Goal: Task Accomplishment & Management: Manage account settings

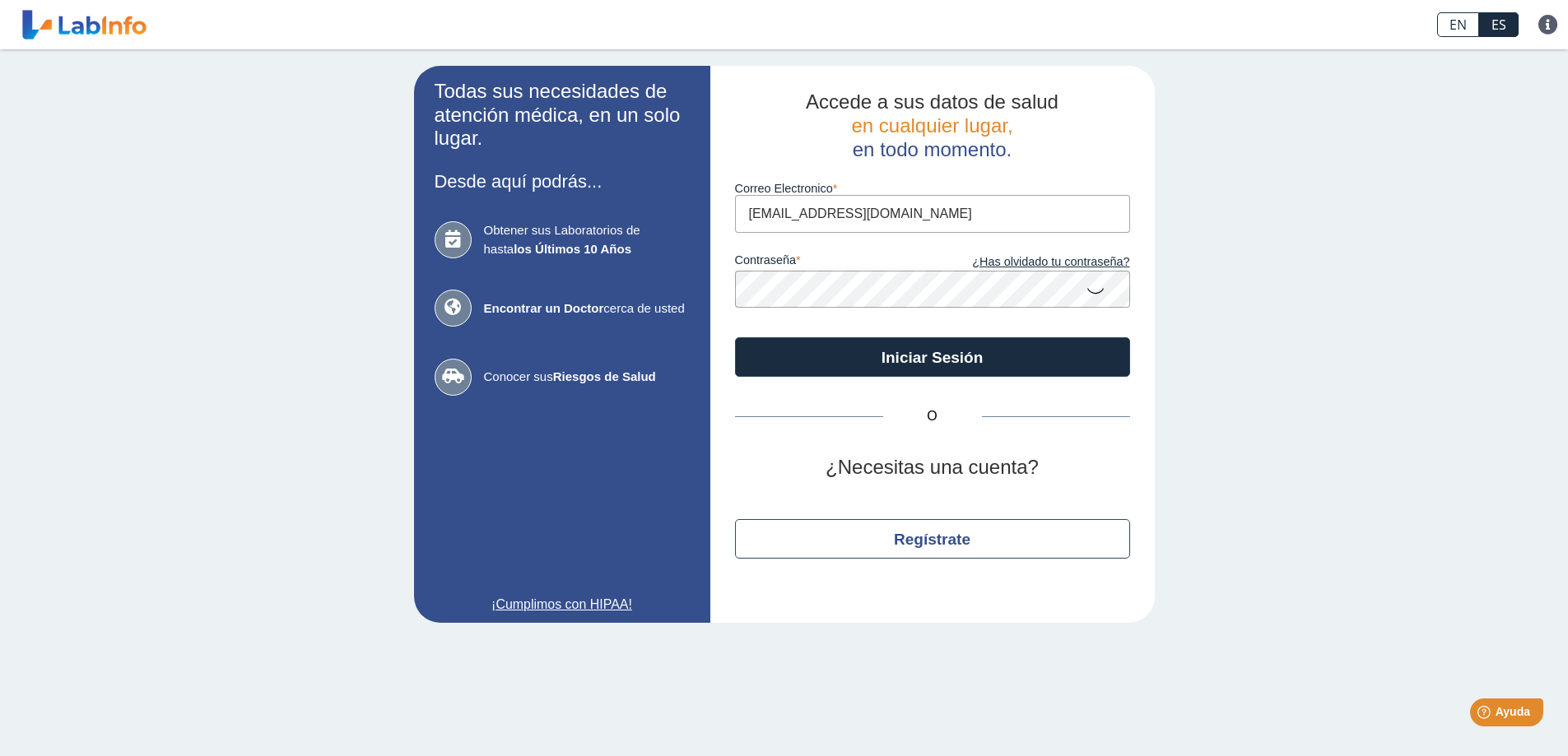
click at [915, 228] on input "[EMAIL_ADDRESS][DOMAIN_NAME]" at bounding box center [932, 214] width 395 height 37
type input "[PERSON_NAME][EMAIL_ADDRESS][DOMAIN_NAME]"
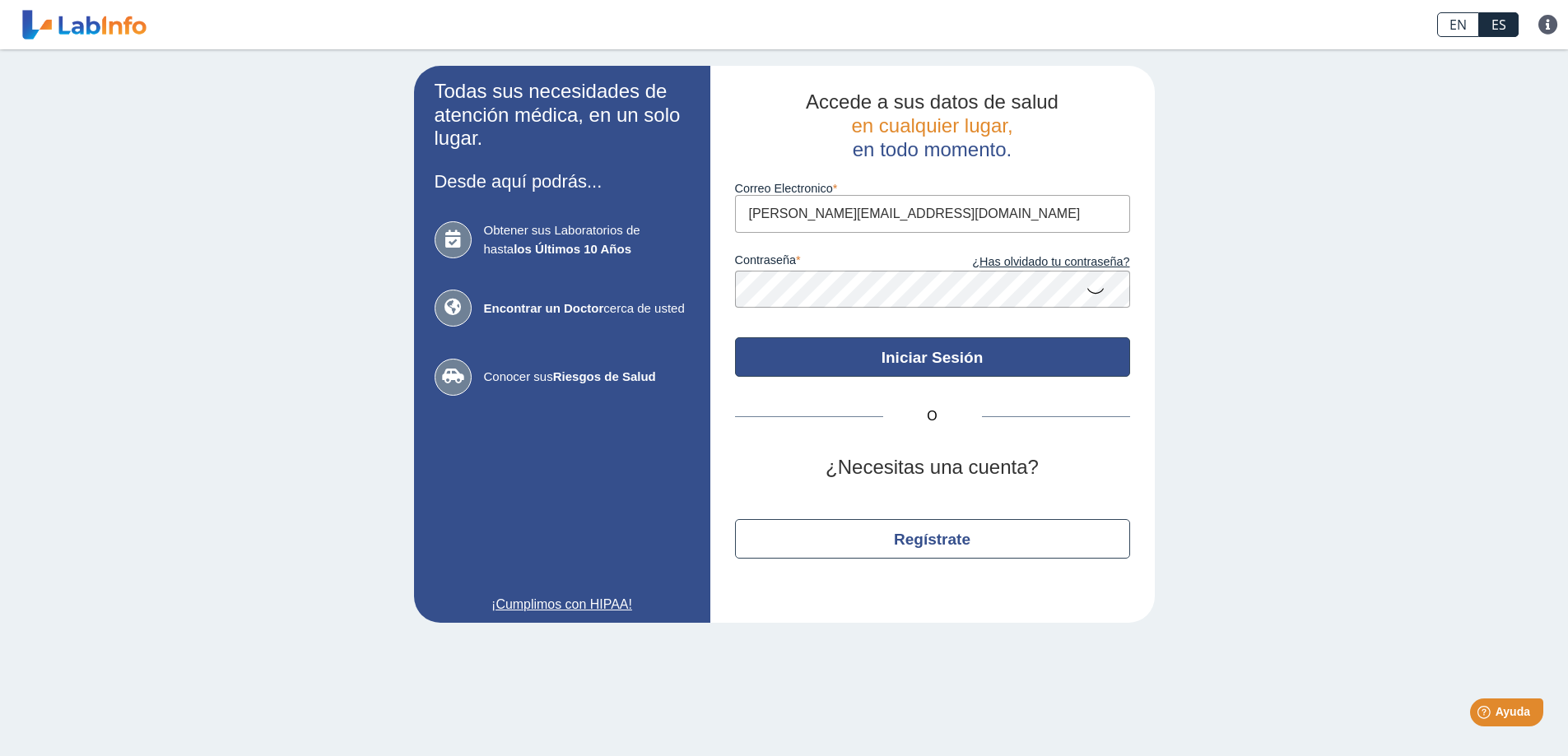
click at [943, 353] on button "Iniciar Sesión" at bounding box center [932, 357] width 395 height 39
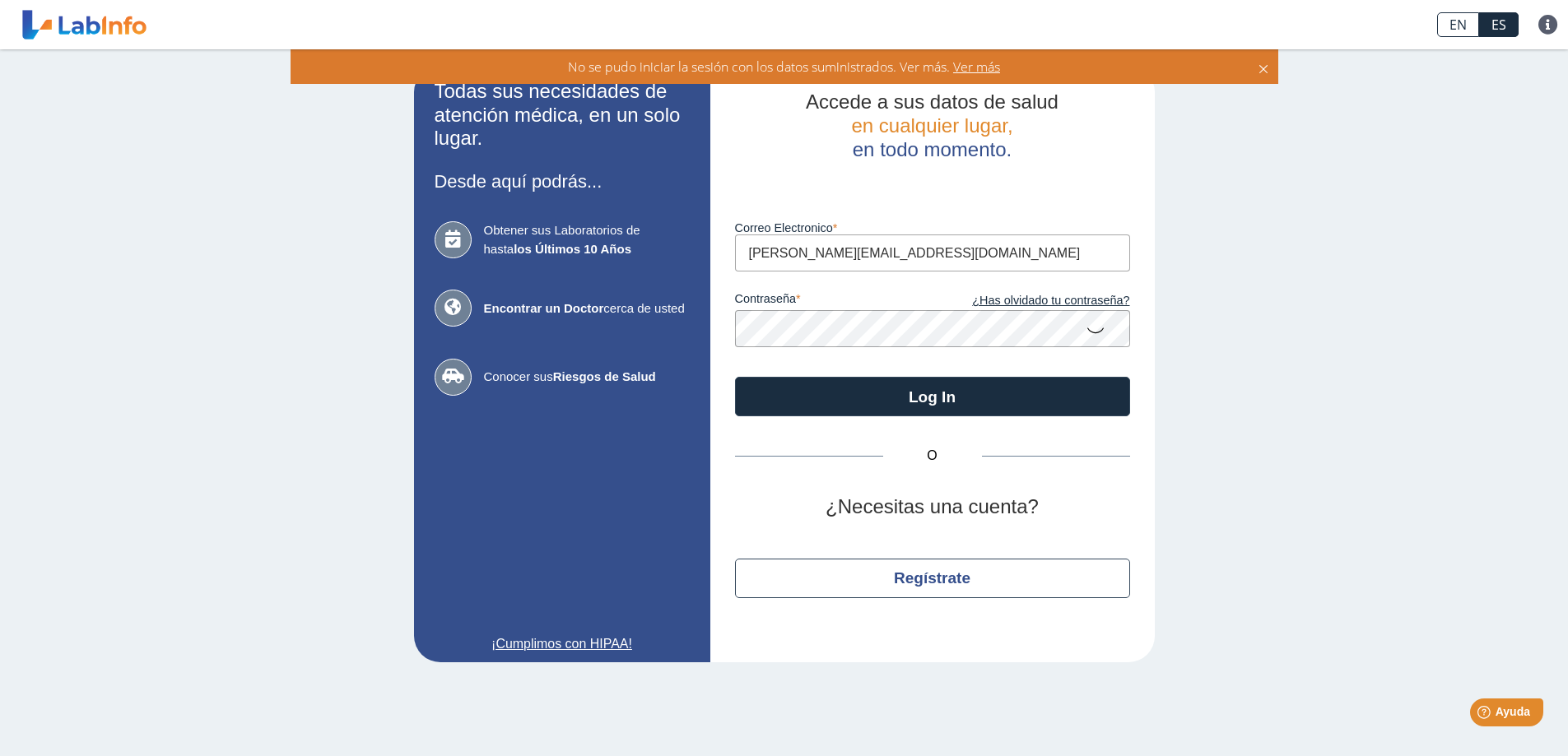
click at [1090, 331] on icon at bounding box center [1095, 329] width 20 height 32
click at [668, 333] on app-login "Todas sus necesidades de atención médica, en un solo lugar. Desde aquí podrás..…" at bounding box center [784, 364] width 740 height 596
click at [735, 377] on button "Log In" at bounding box center [932, 396] width 395 height 39
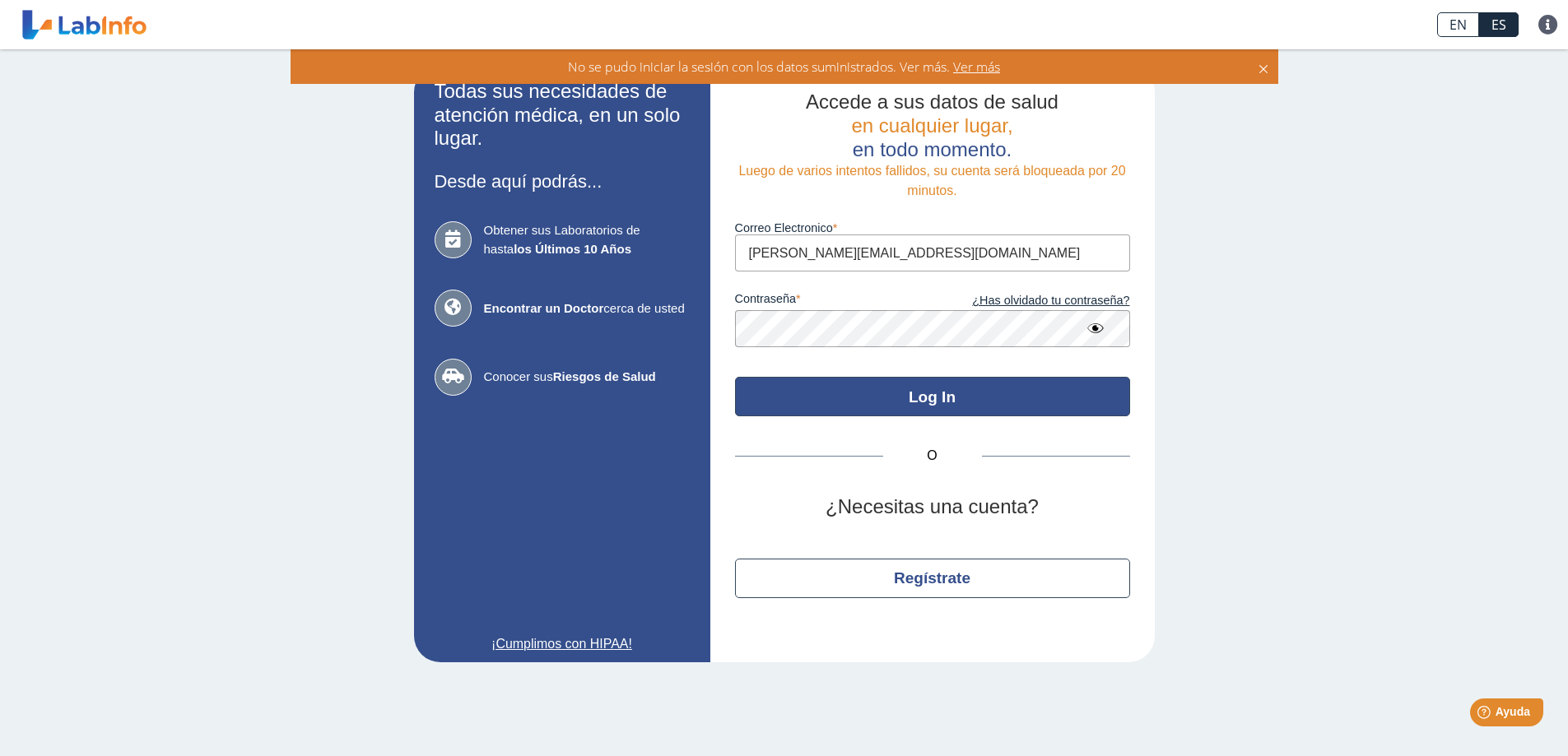
click at [915, 394] on button "Log In" at bounding box center [932, 396] width 395 height 39
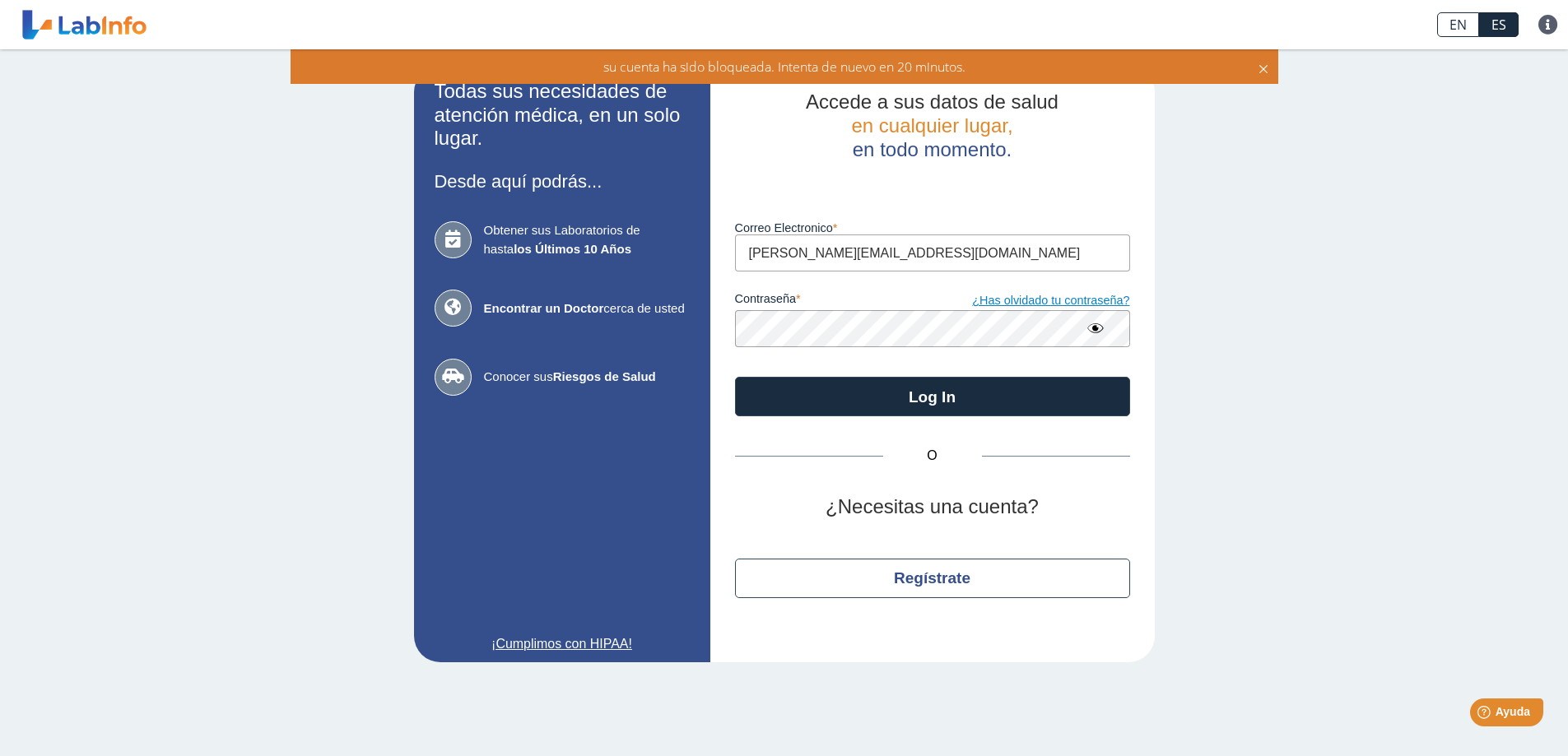
click at [1027, 306] on link "¿Has olvidado tu contraseña?" at bounding box center [1030, 301] width 197 height 18
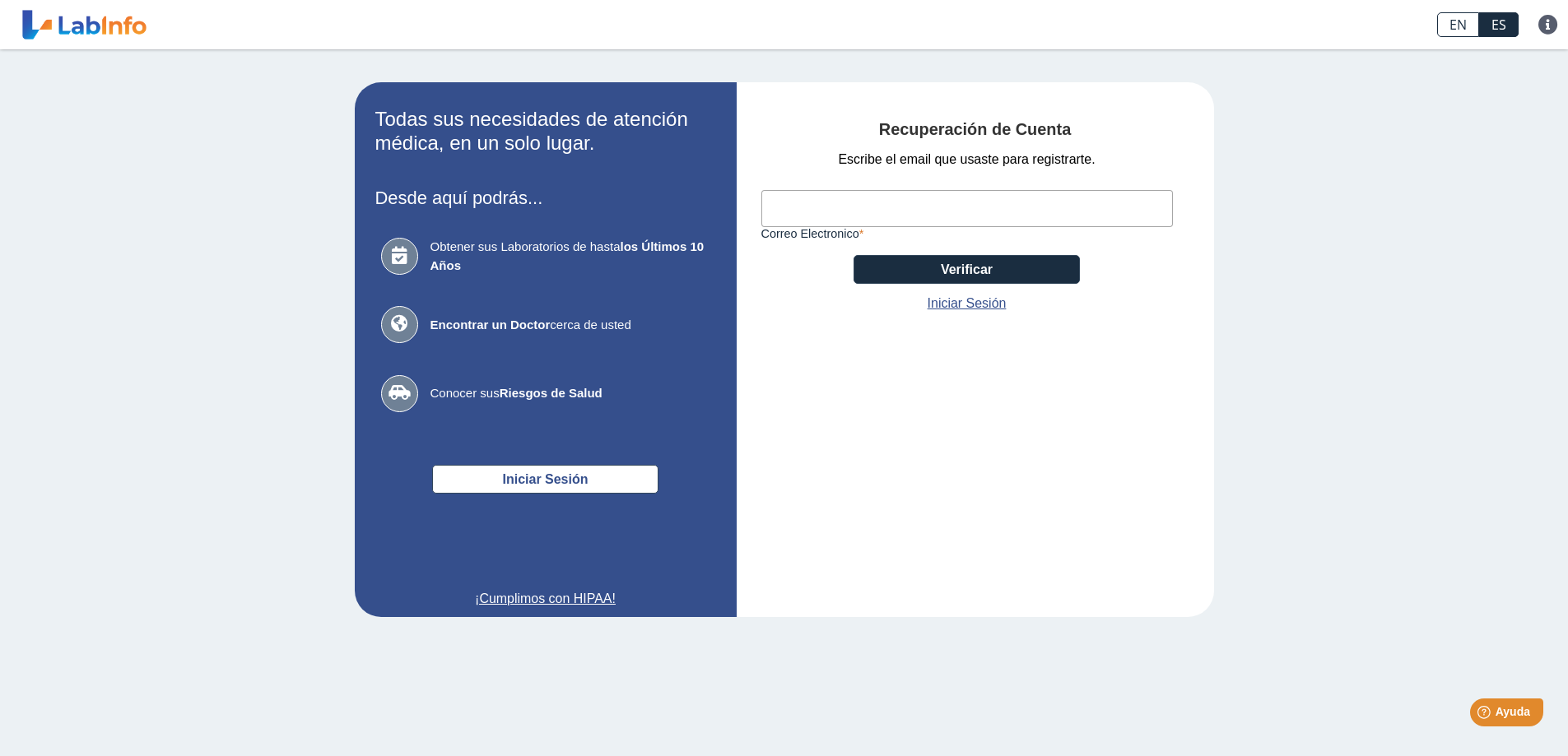
click at [859, 206] on input "Correo Electronico" at bounding box center [967, 208] width 411 height 37
type input "[PERSON_NAME][EMAIL_ADDRESS][DOMAIN_NAME]"
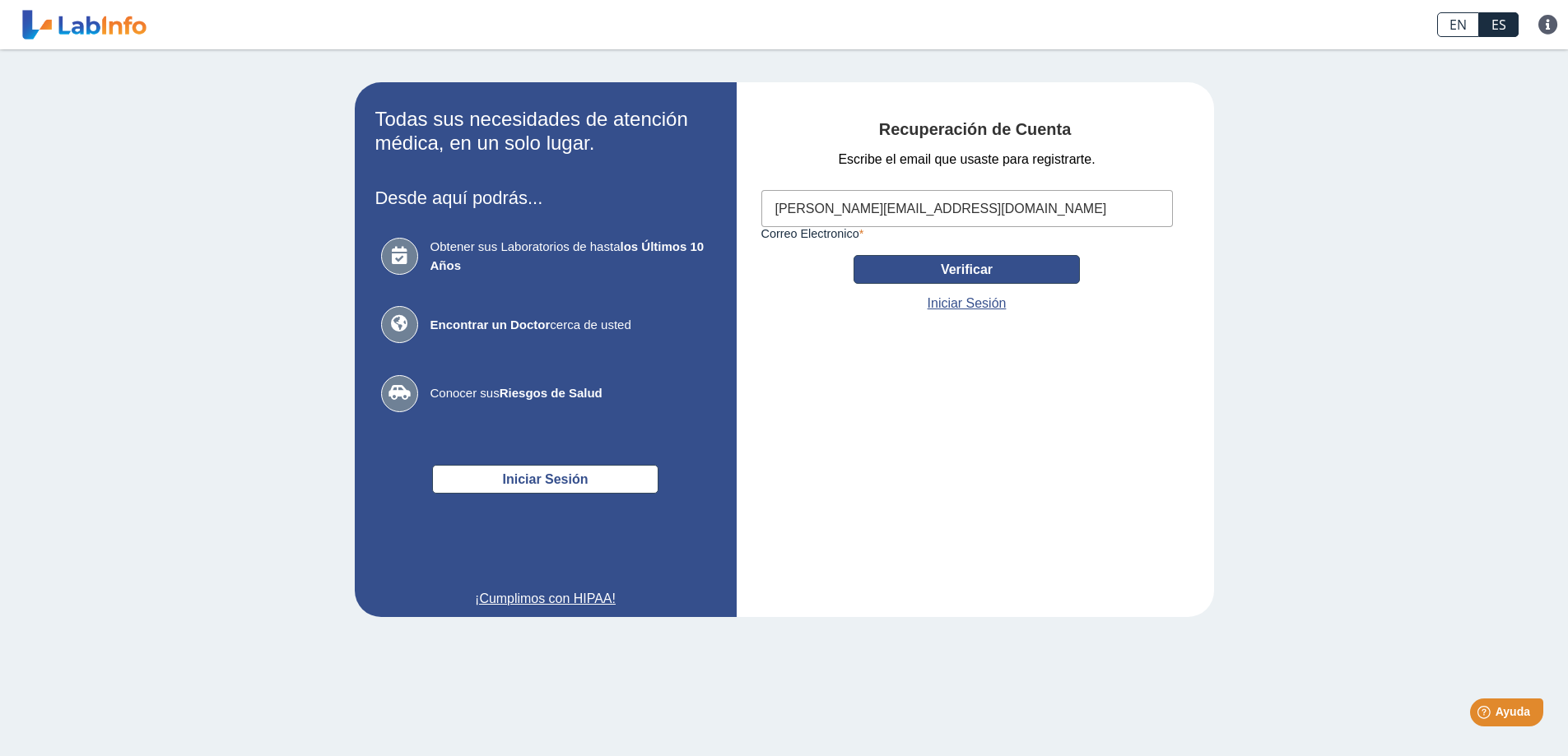
click at [1014, 263] on button "Verificar" at bounding box center [966, 269] width 227 height 28
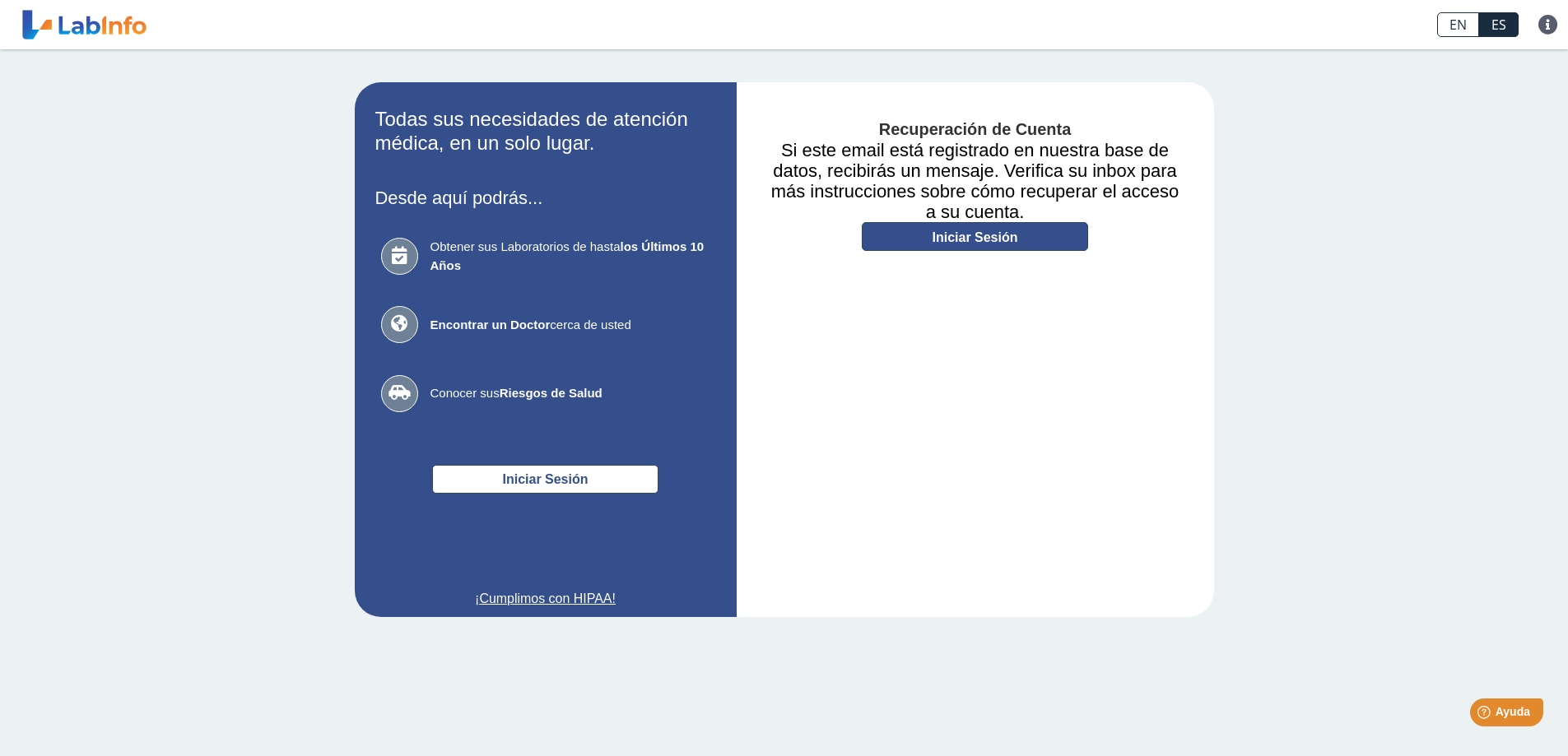
click at [1014, 228] on link "Iniciar Sesión" at bounding box center [974, 236] width 227 height 28
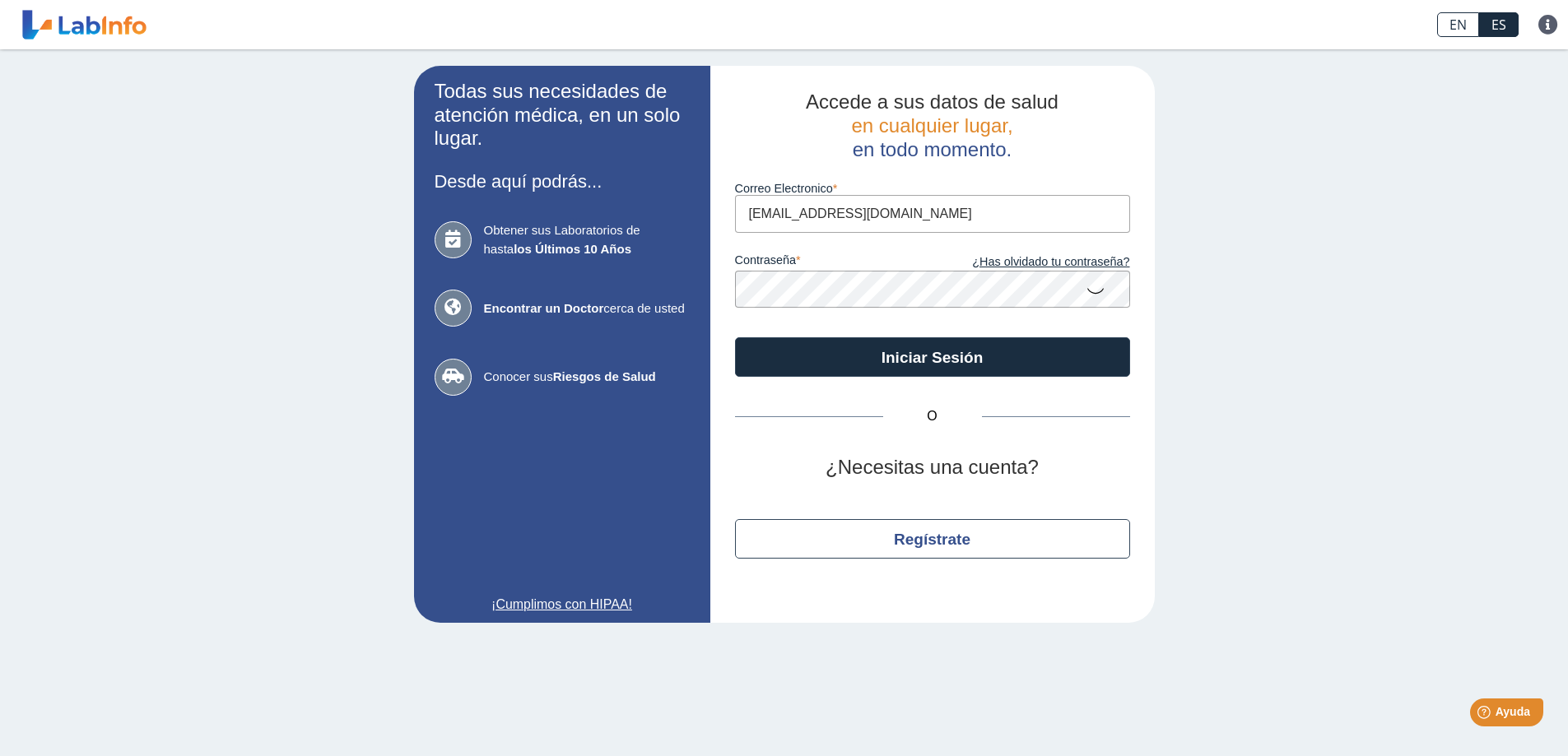
click at [952, 213] on input "[EMAIL_ADDRESS][DOMAIN_NAME]" at bounding box center [932, 214] width 395 height 37
click at [941, 214] on input "[PERSON_NAME][EMAIL_ADDRESS][DOMAIN_NAME]" at bounding box center [932, 214] width 395 height 37
type input "[PERSON_NAME][EMAIL_ADDRESS][DOMAIN_NAME]"
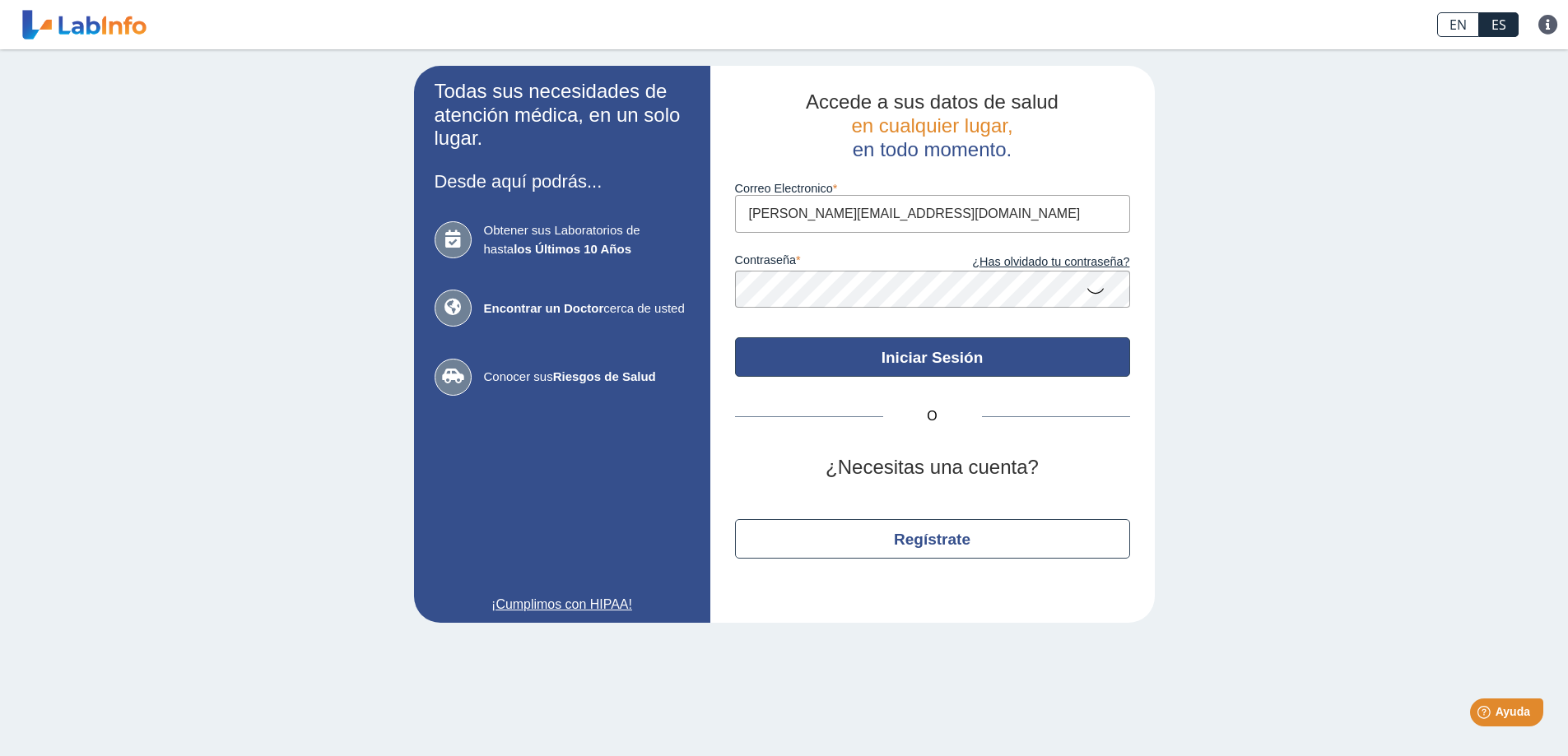
click at [909, 353] on button "Iniciar Sesión" at bounding box center [932, 357] width 395 height 39
